Goal: Task Accomplishment & Management: Use online tool/utility

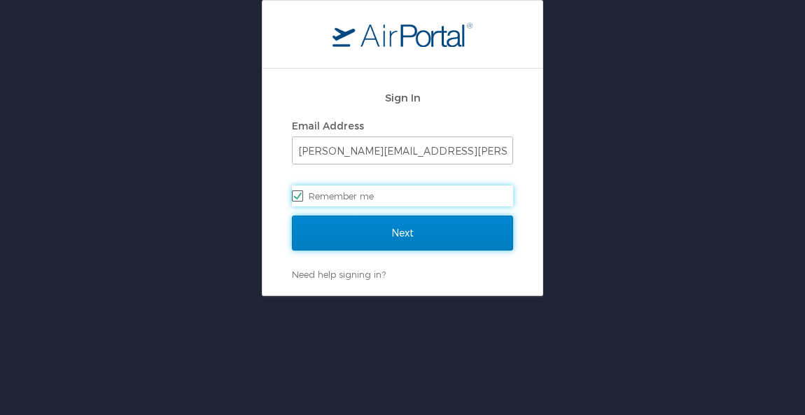
click at [407, 239] on input "Next" at bounding box center [402, 233] width 221 height 35
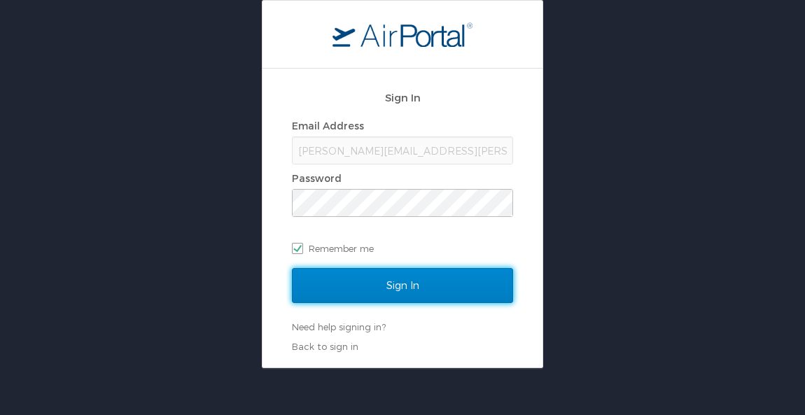
click at [391, 281] on input "Sign In" at bounding box center [402, 285] width 221 height 35
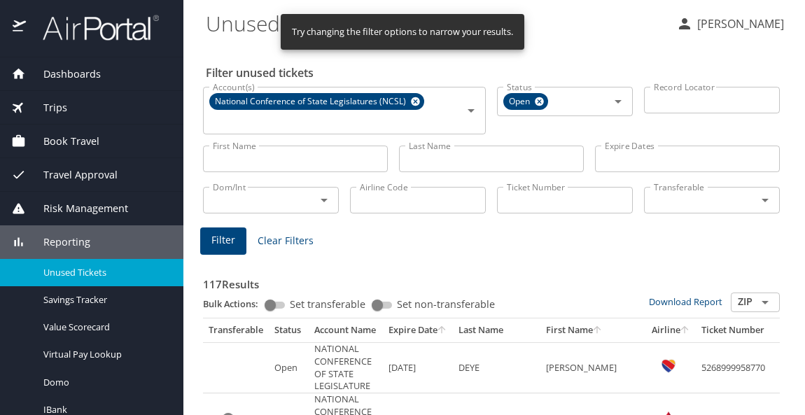
click at [388, 193] on input "Airline Code" at bounding box center [418, 200] width 136 height 27
type input "dl"
click at [762, 200] on icon "Open" at bounding box center [765, 201] width 7 height 4
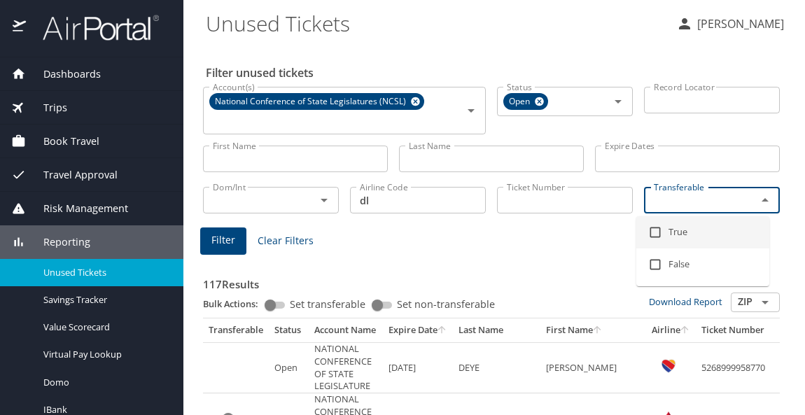
click at [669, 234] on li "True" at bounding box center [702, 232] width 133 height 32
checkbox input "true"
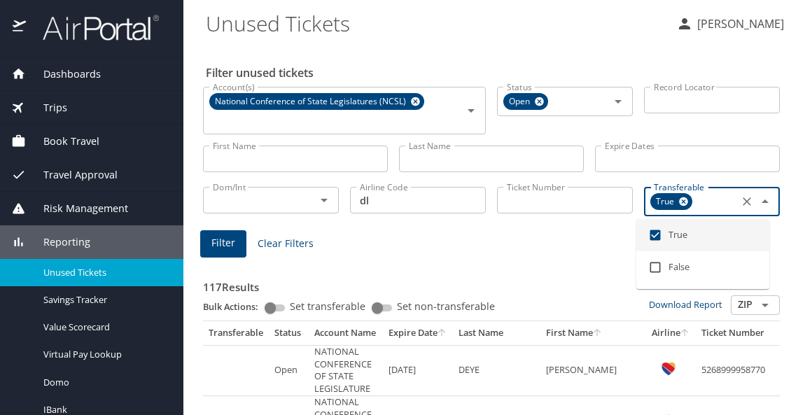
click at [212, 246] on span "Filter" at bounding box center [223, 244] width 24 height 18
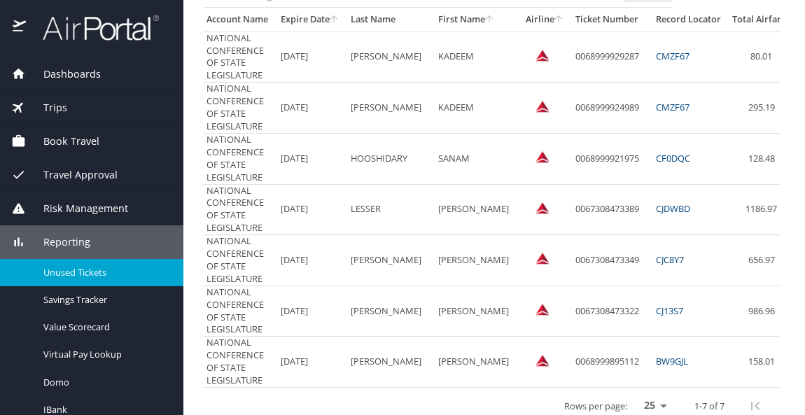
scroll to position [330, 0]
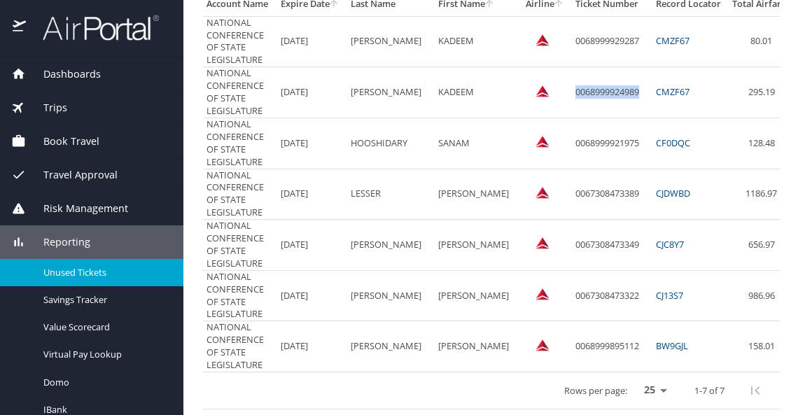
drag, startPoint x: 552, startPoint y: 90, endPoint x: 616, endPoint y: 92, distance: 63.7
click at [616, 92] on td "0068999924989" at bounding box center [610, 92] width 81 height 50
copy td "0068999924989"
